Goal: Obtain resource: Download file/media

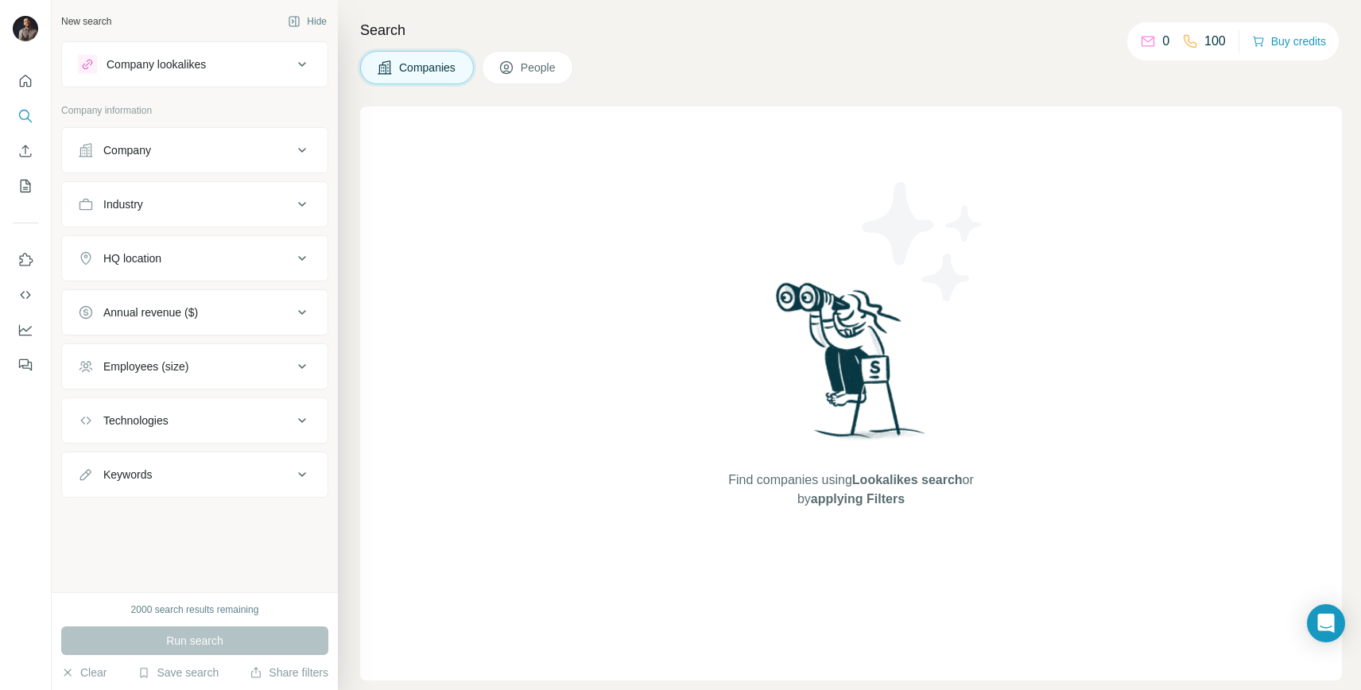
click at [195, 262] on div "HQ location" at bounding box center [185, 258] width 215 height 16
click at [195, 212] on button "Industry" at bounding box center [195, 204] width 266 height 38
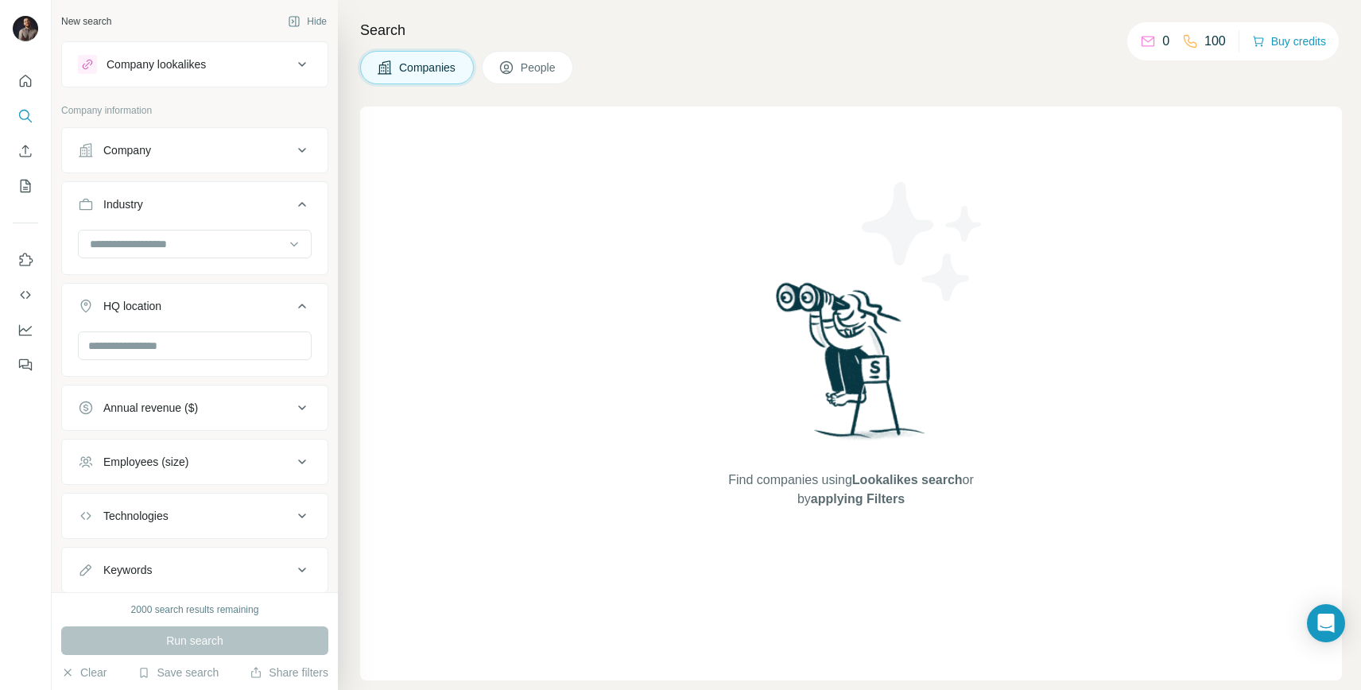
click at [168, 662] on div "2000 search results remaining Run search Clear Save search Share filters" at bounding box center [195, 641] width 286 height 98
click at [162, 677] on button "Save search" at bounding box center [178, 673] width 81 height 16
click at [177, 643] on div "View my saved searches" at bounding box center [223, 645] width 168 height 32
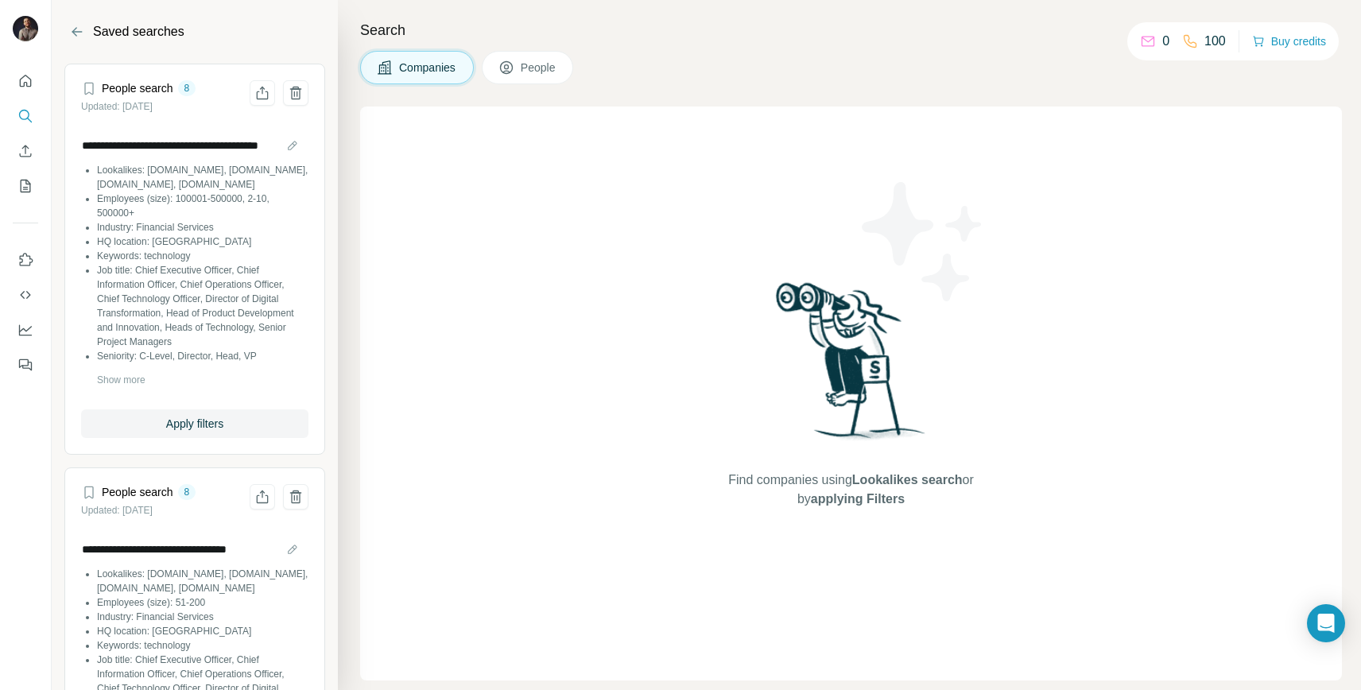
click at [265, 394] on div "**********" at bounding box center [194, 262] width 227 height 294
click at [25, 180] on icon "My lists" at bounding box center [26, 186] width 10 height 13
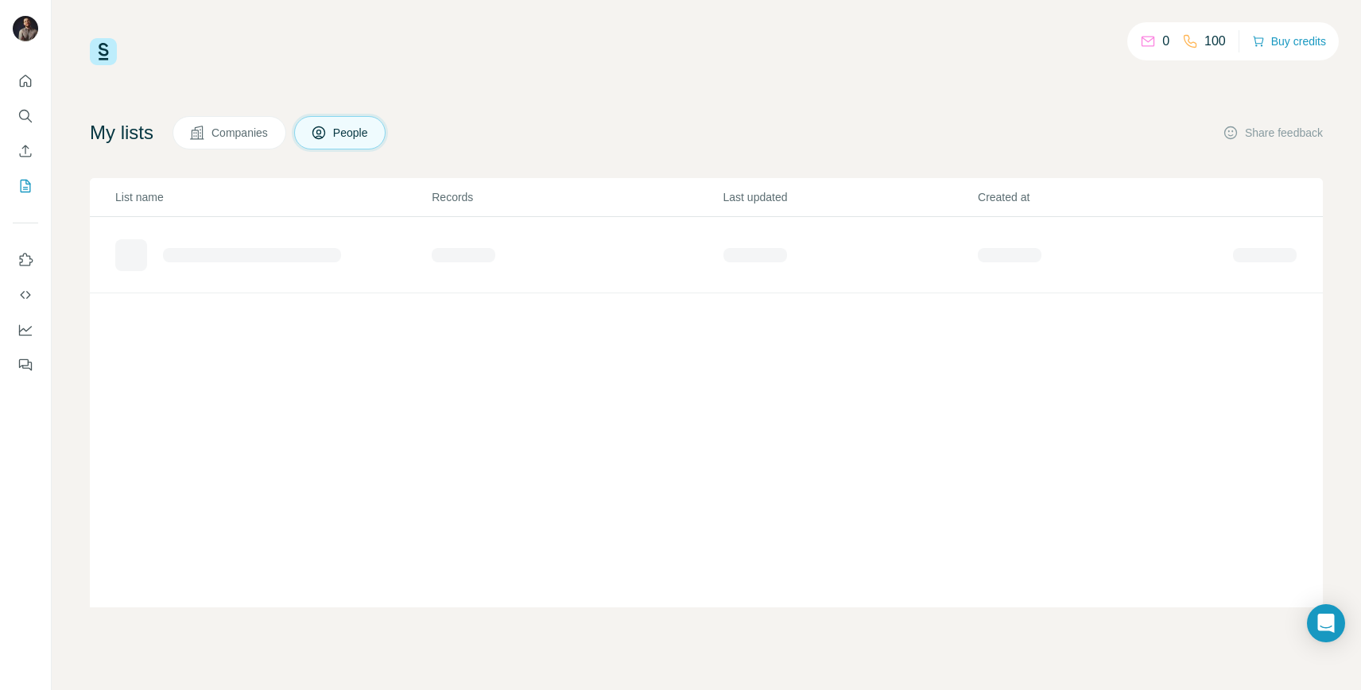
click at [1149, 35] on div "0" at bounding box center [1154, 41] width 29 height 19
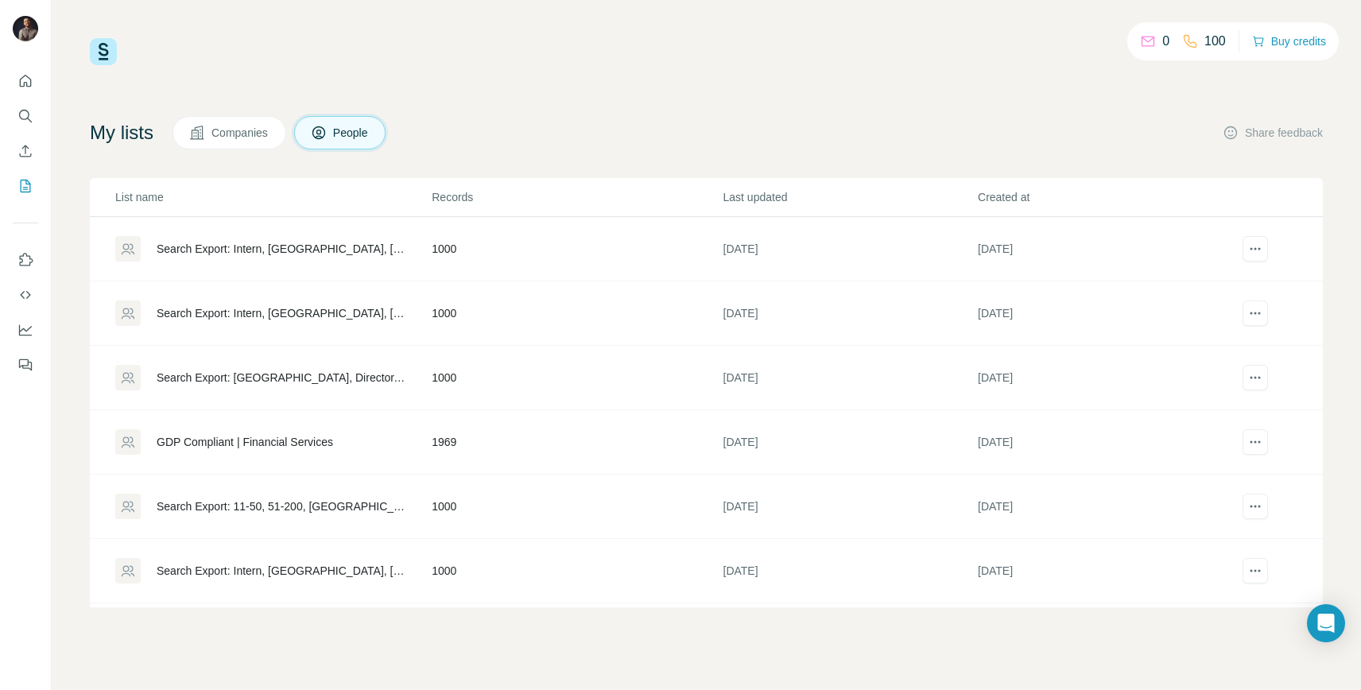
click at [1163, 37] on p "0" at bounding box center [1166, 41] width 7 height 19
click at [1187, 283] on span "Download list as CSV" at bounding box center [1195, 282] width 107 height 16
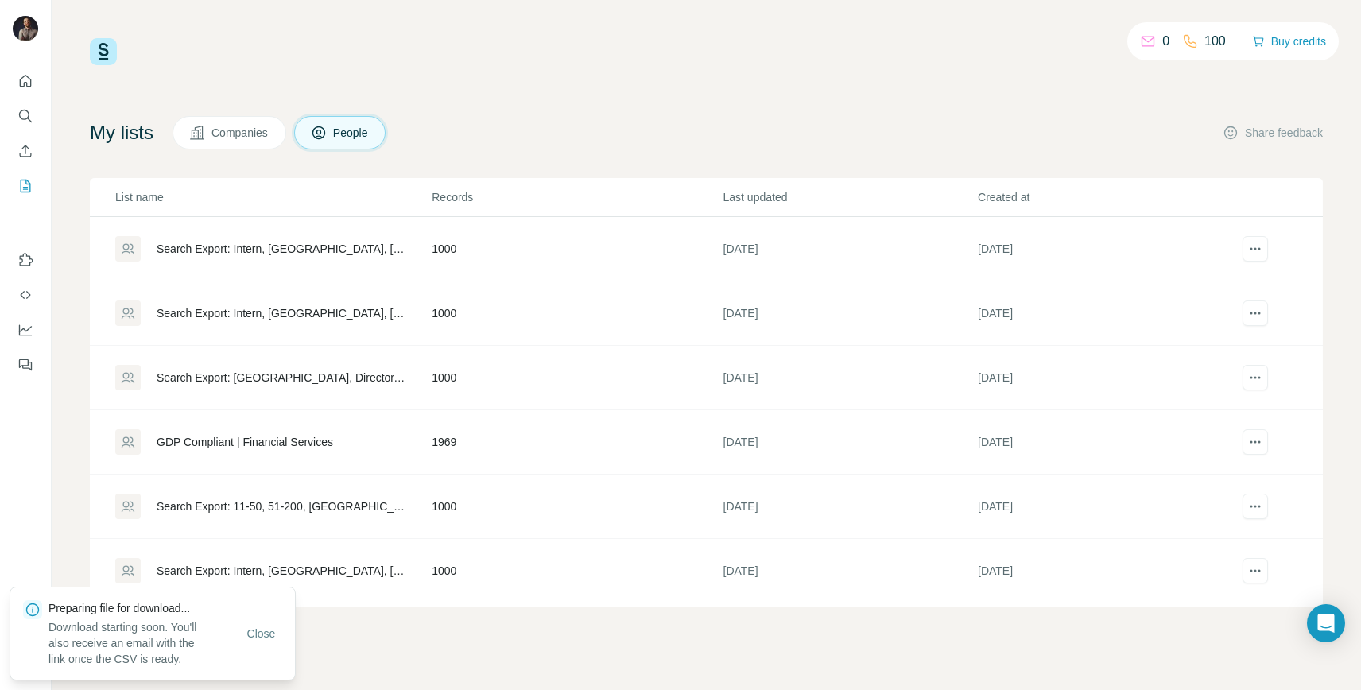
click at [1298, 306] on td at bounding box center [1277, 313] width 91 height 64
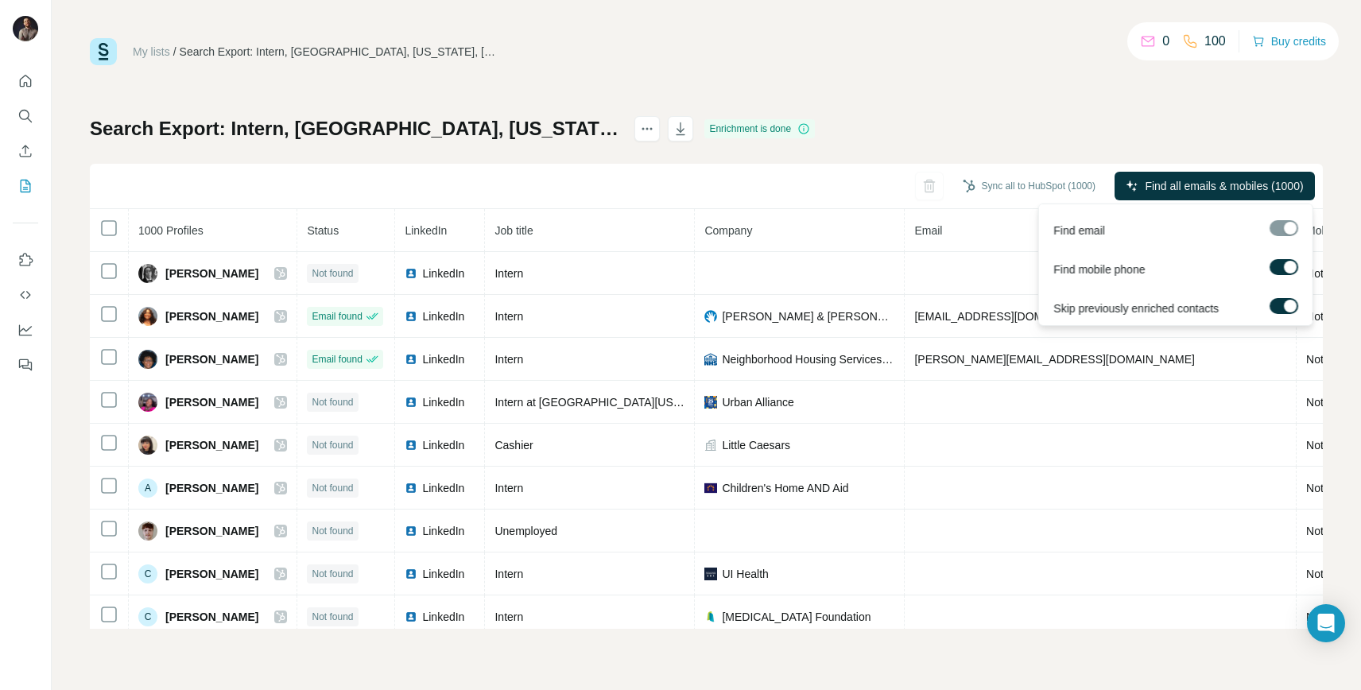
click at [1287, 274] on label at bounding box center [1284, 267] width 29 height 16
click at [1219, 183] on span "Find all emails (1000)" at bounding box center [1251, 186] width 107 height 16
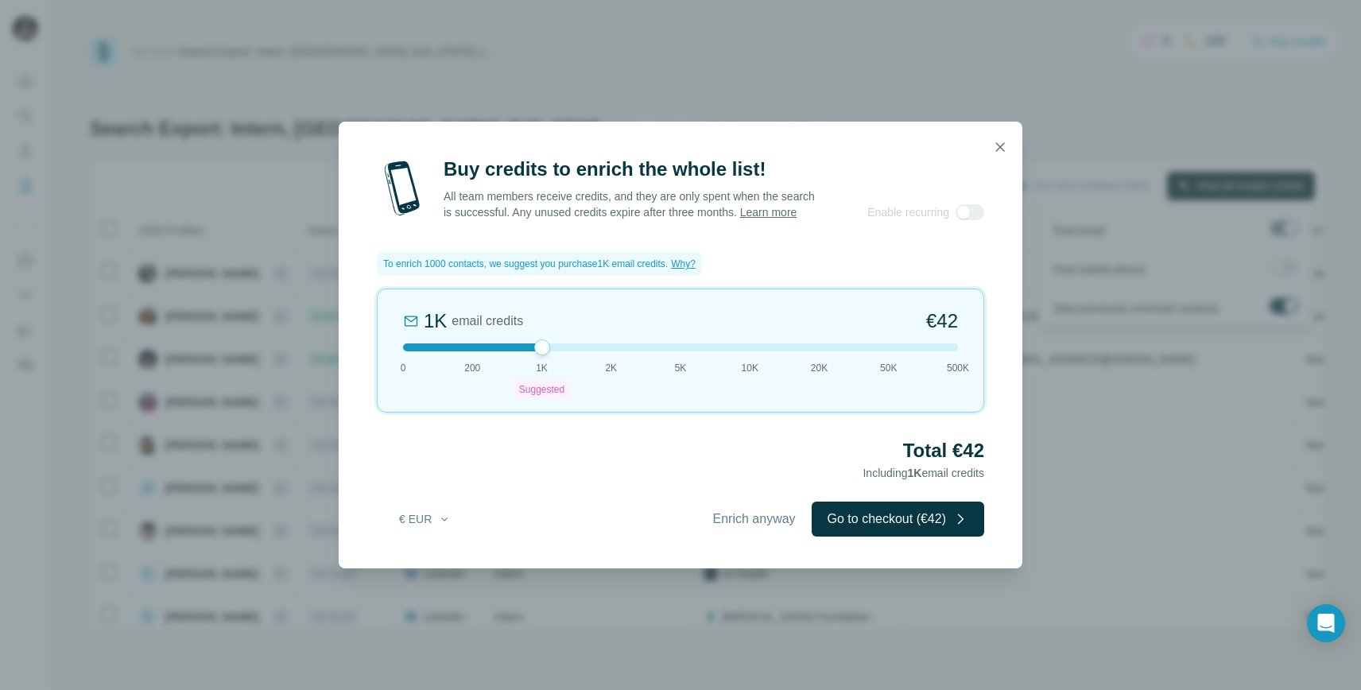
click at [1000, 131] on button "button" at bounding box center [1000, 147] width 32 height 32
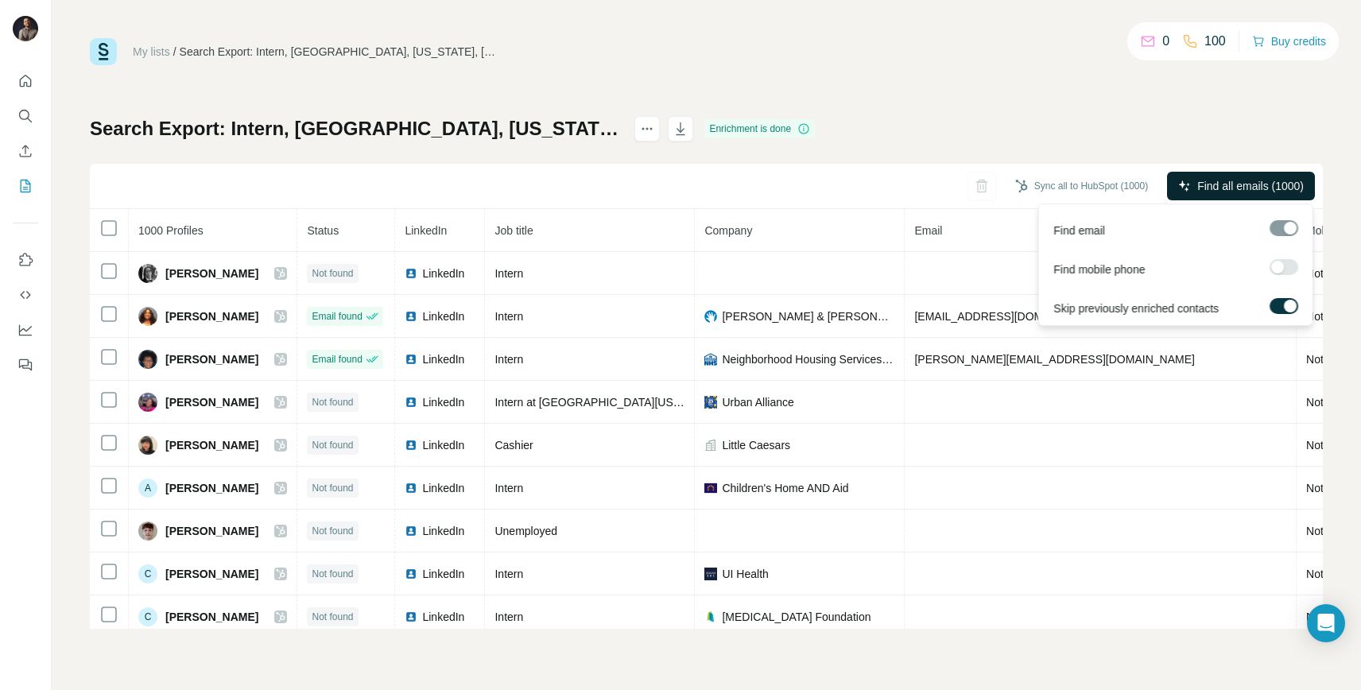
click at [1210, 59] on div "0 100 Buy credits" at bounding box center [1234, 41] width 212 height 38
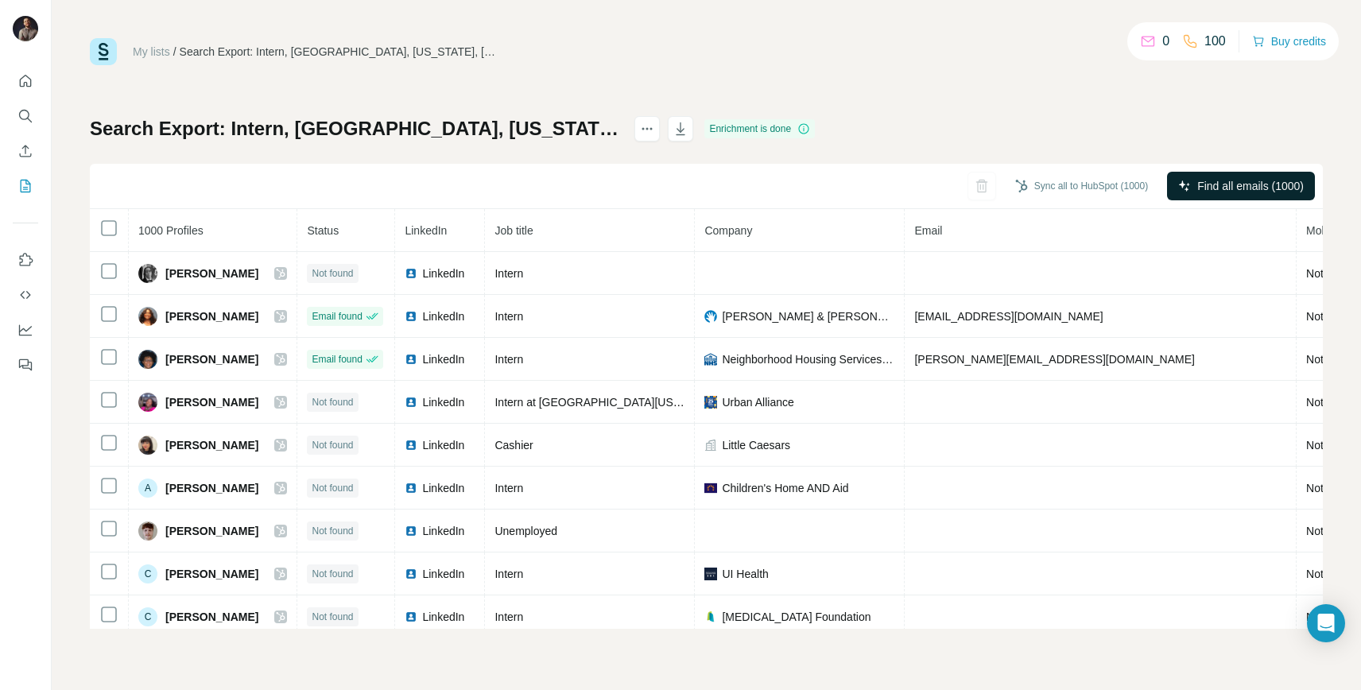
click at [158, 47] on link "My lists" at bounding box center [151, 51] width 37 height 13
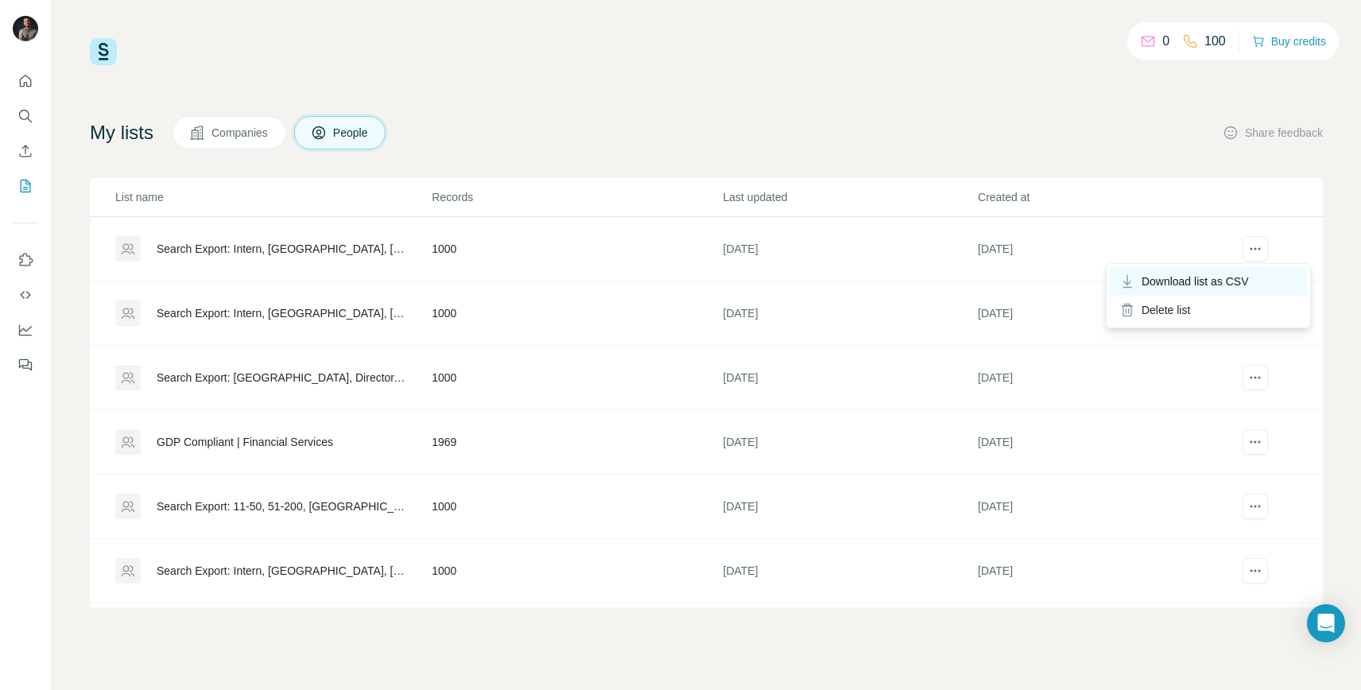
click at [1218, 279] on span "Download list as CSV" at bounding box center [1195, 282] width 107 height 16
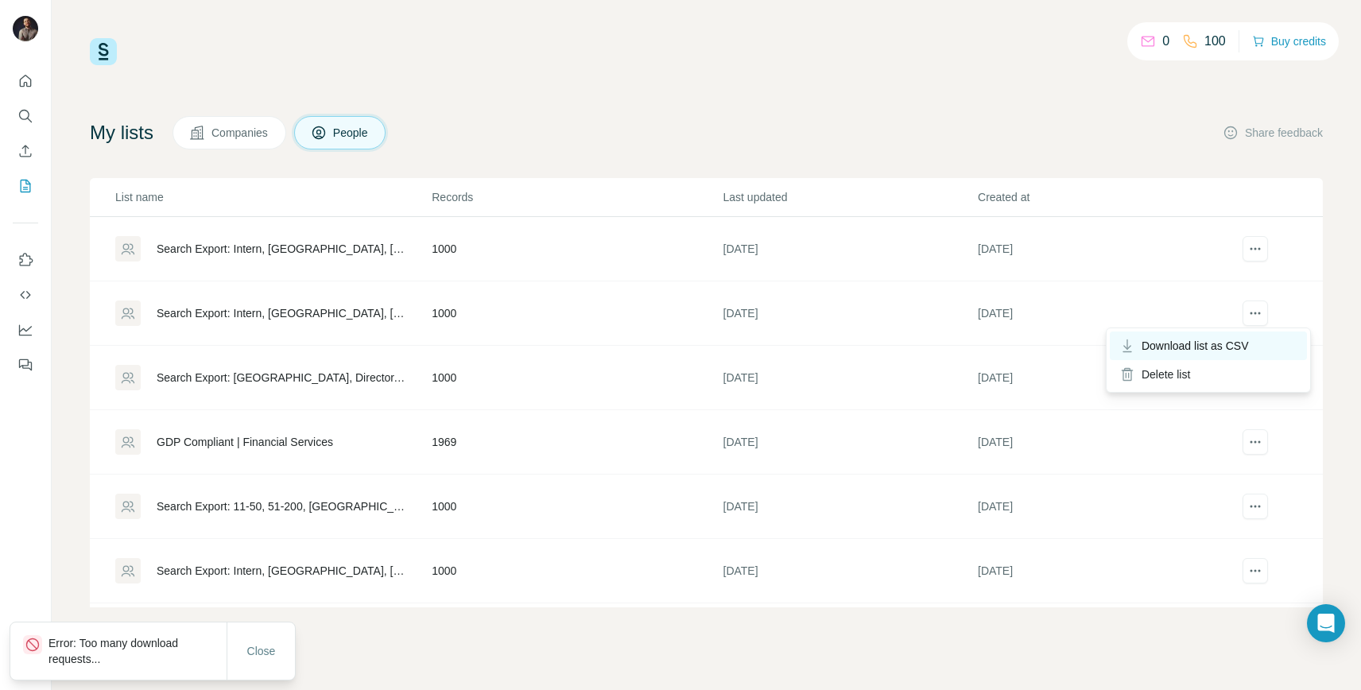
click at [1220, 348] on span "Download list as CSV" at bounding box center [1195, 346] width 107 height 16
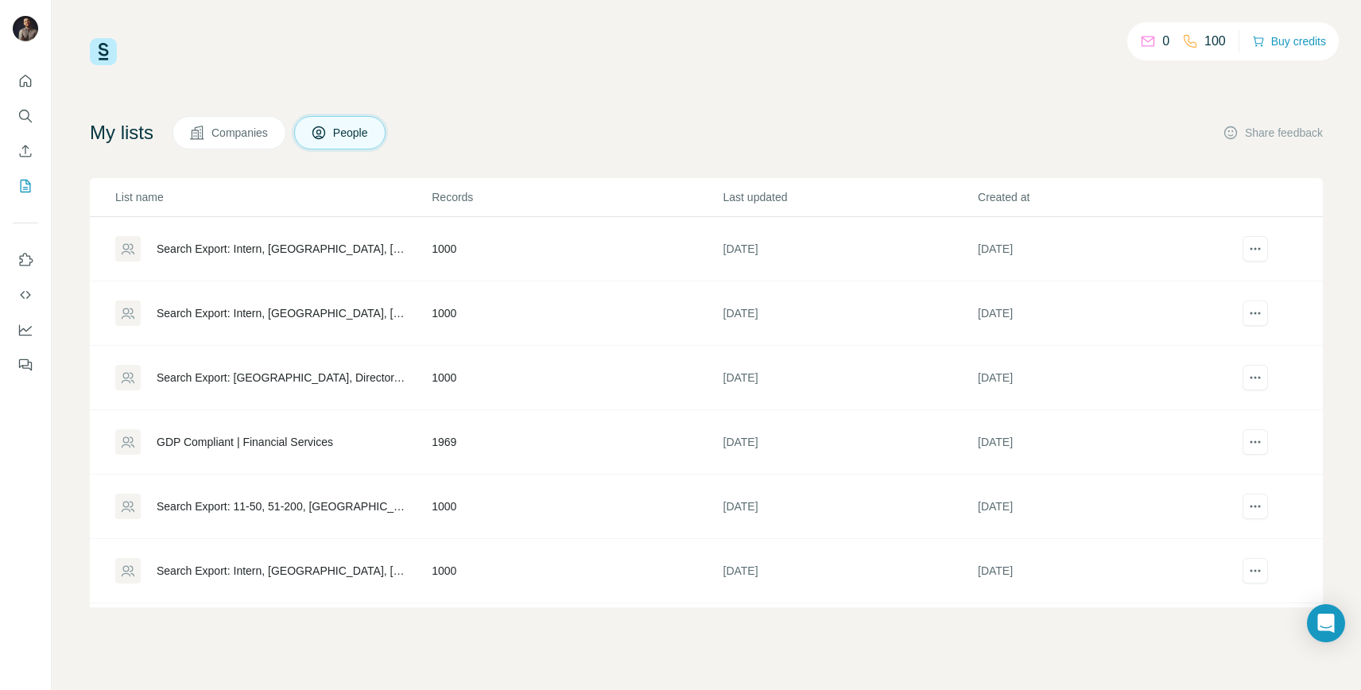
click at [318, 444] on div "GDP Compliant | Financial Services" at bounding box center [245, 442] width 177 height 16
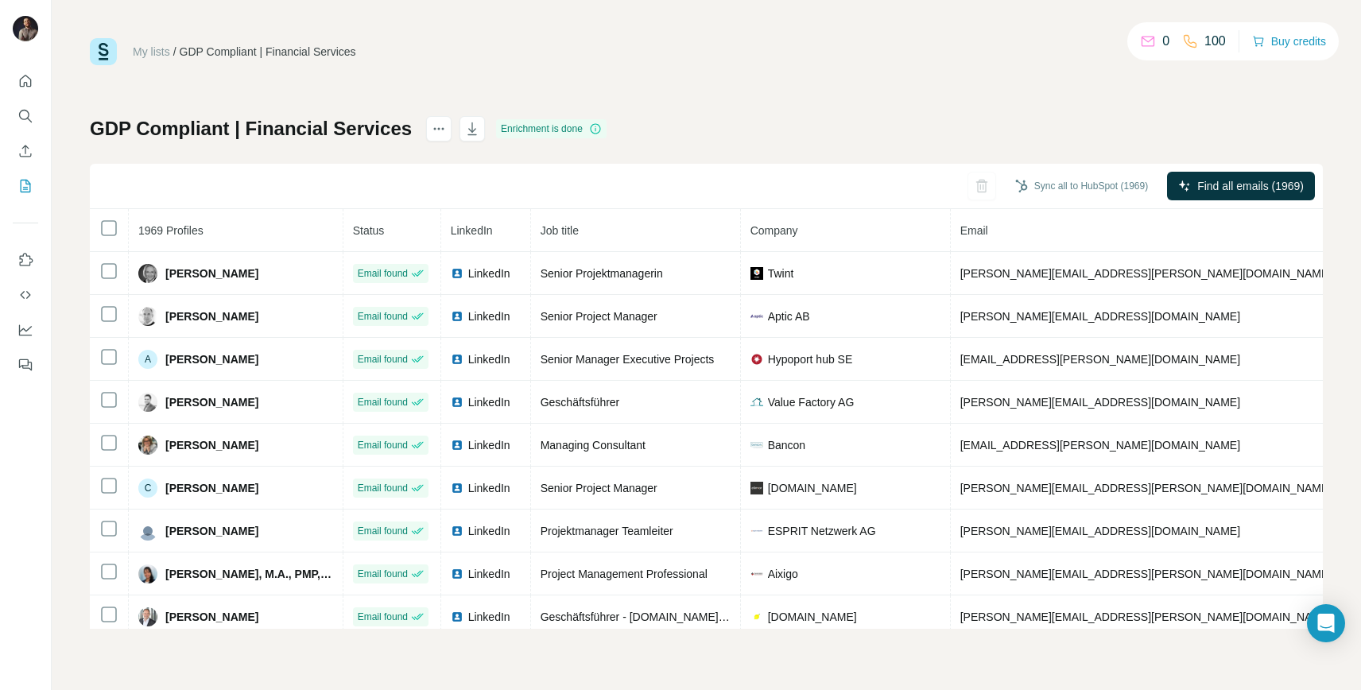
click at [143, 48] on link "My lists" at bounding box center [151, 51] width 37 height 13
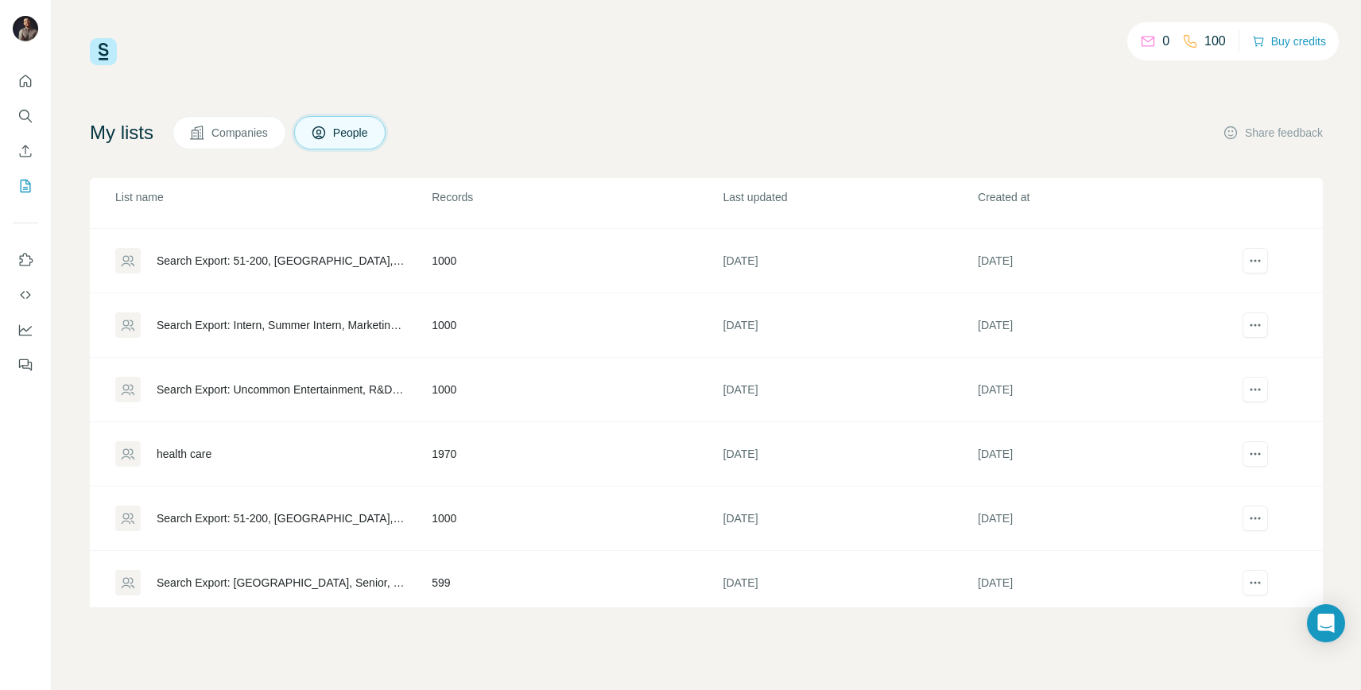
scroll to position [443, 0]
click at [253, 447] on div "health care" at bounding box center [272, 449] width 315 height 25
